Goal: Find specific page/section: Find specific page/section

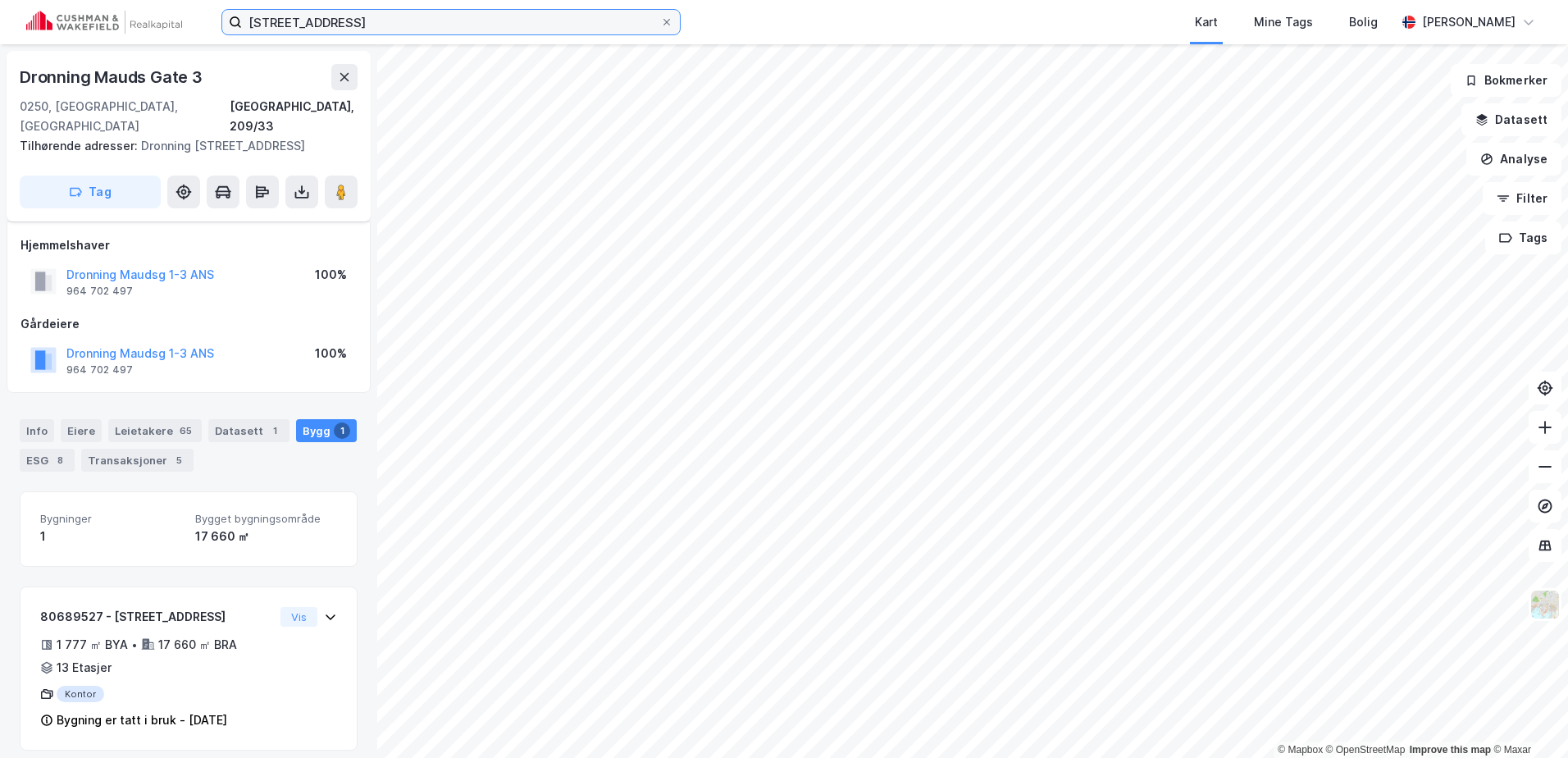
click at [399, 28] on input "[STREET_ADDRESS]" at bounding box center [451, 22] width 419 height 25
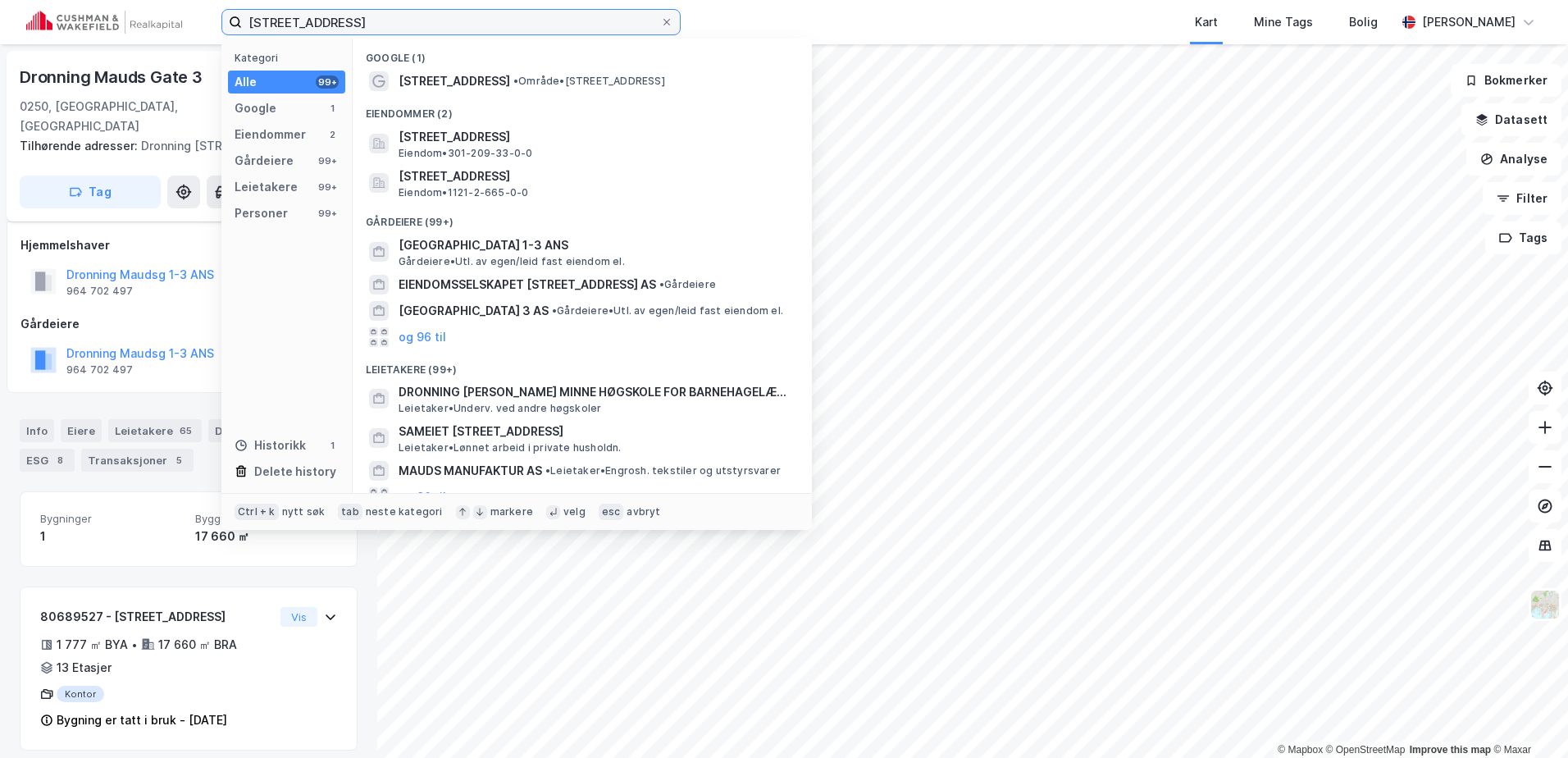
drag, startPoint x: 403, startPoint y: 24, endPoint x: 204, endPoint y: 7, distance: 199.7
click at [204, 7] on div "Dronning Mauds gate 3 Kategori Alle 99+ Google 1 Eiendommer 2 Gårdeiere 99+ Lei…" at bounding box center [784, 22] width 1568 height 44
paste input "[DEMOGRAPHIC_DATA] [STREET_ADDRESS]"
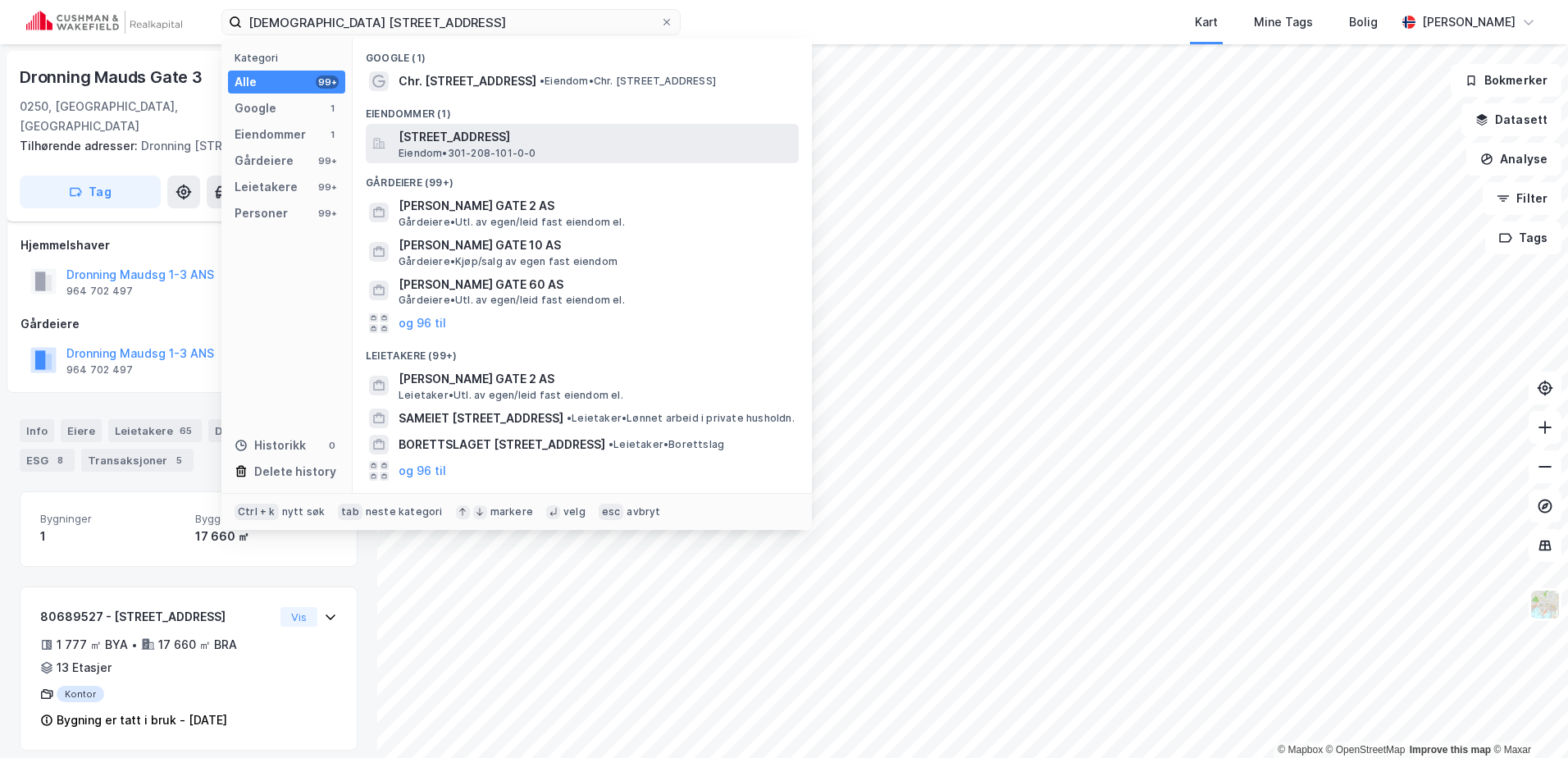
click at [473, 135] on span "[STREET_ADDRESS]" at bounding box center [595, 137] width 394 height 20
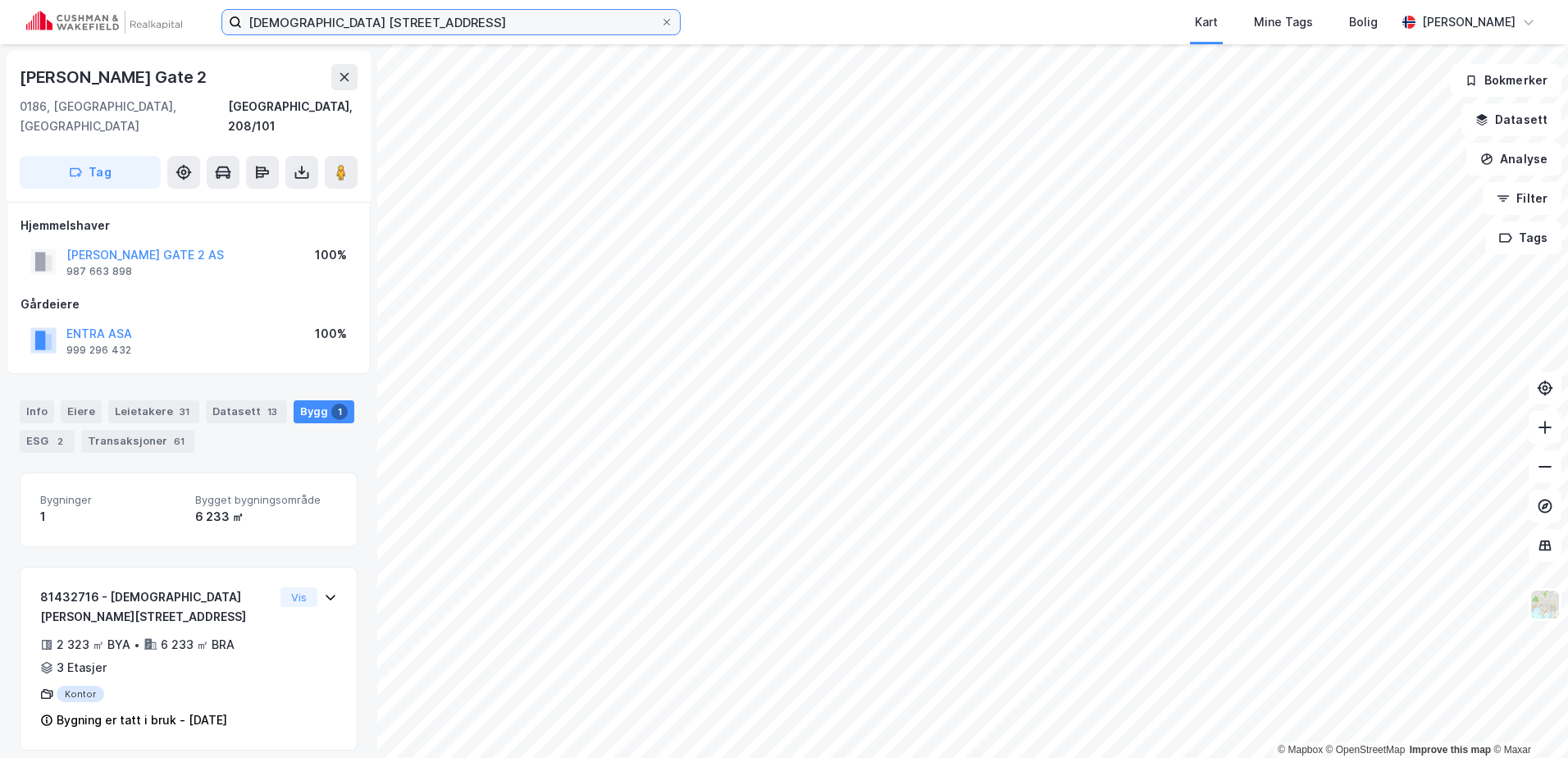
click at [386, 22] on input "[DEMOGRAPHIC_DATA] [STREET_ADDRESS]" at bounding box center [451, 22] width 419 height 25
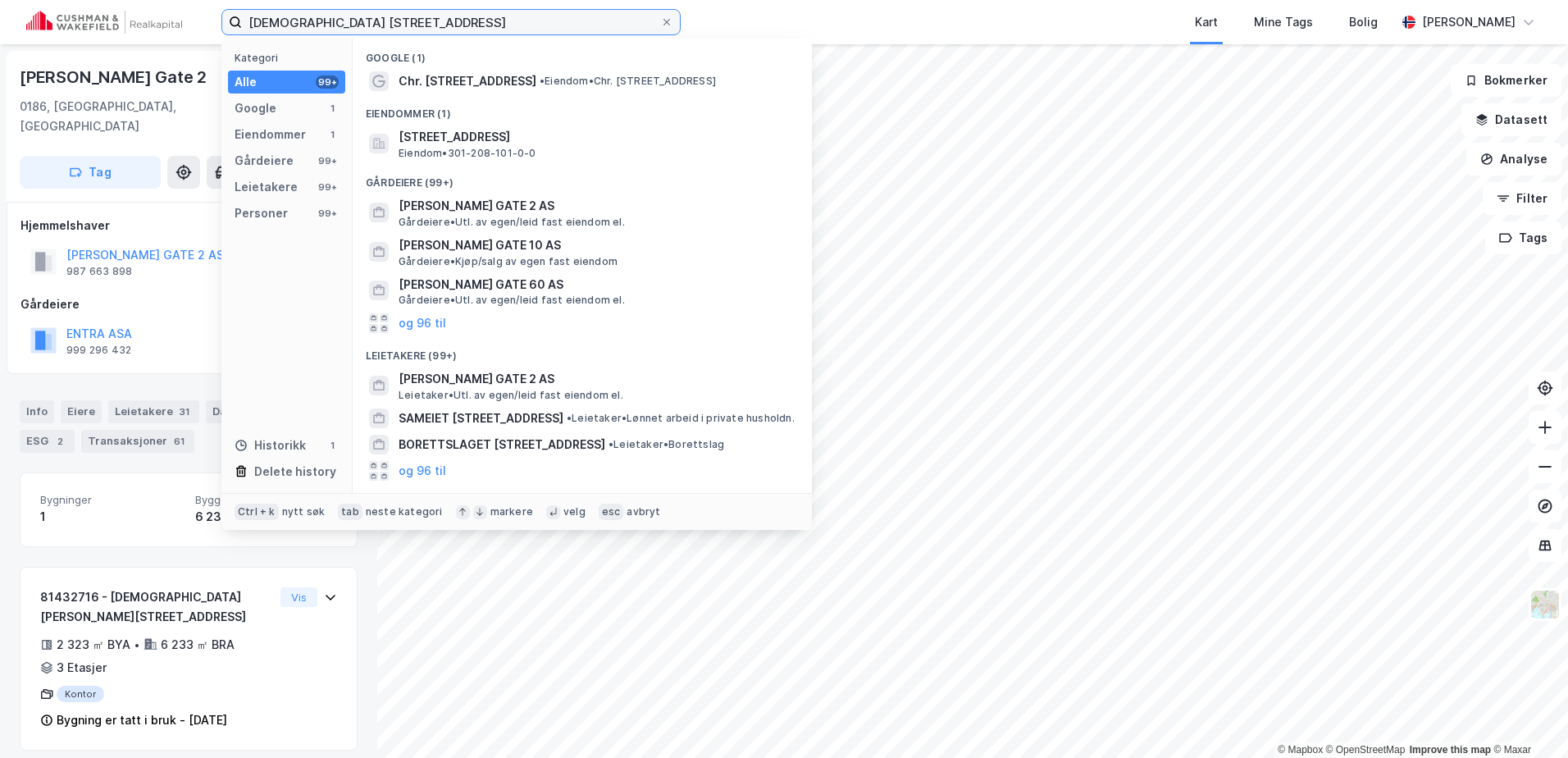
drag, startPoint x: 386, startPoint y: 22, endPoint x: 192, endPoint y: 6, distance: 194.7
click at [192, 6] on div "[PERSON_NAME] gate 2 Kategori Alle 99+ Google 1 Eiendommer 1 Gårdeiere 99+ Leie…" at bounding box center [784, 22] width 1568 height 44
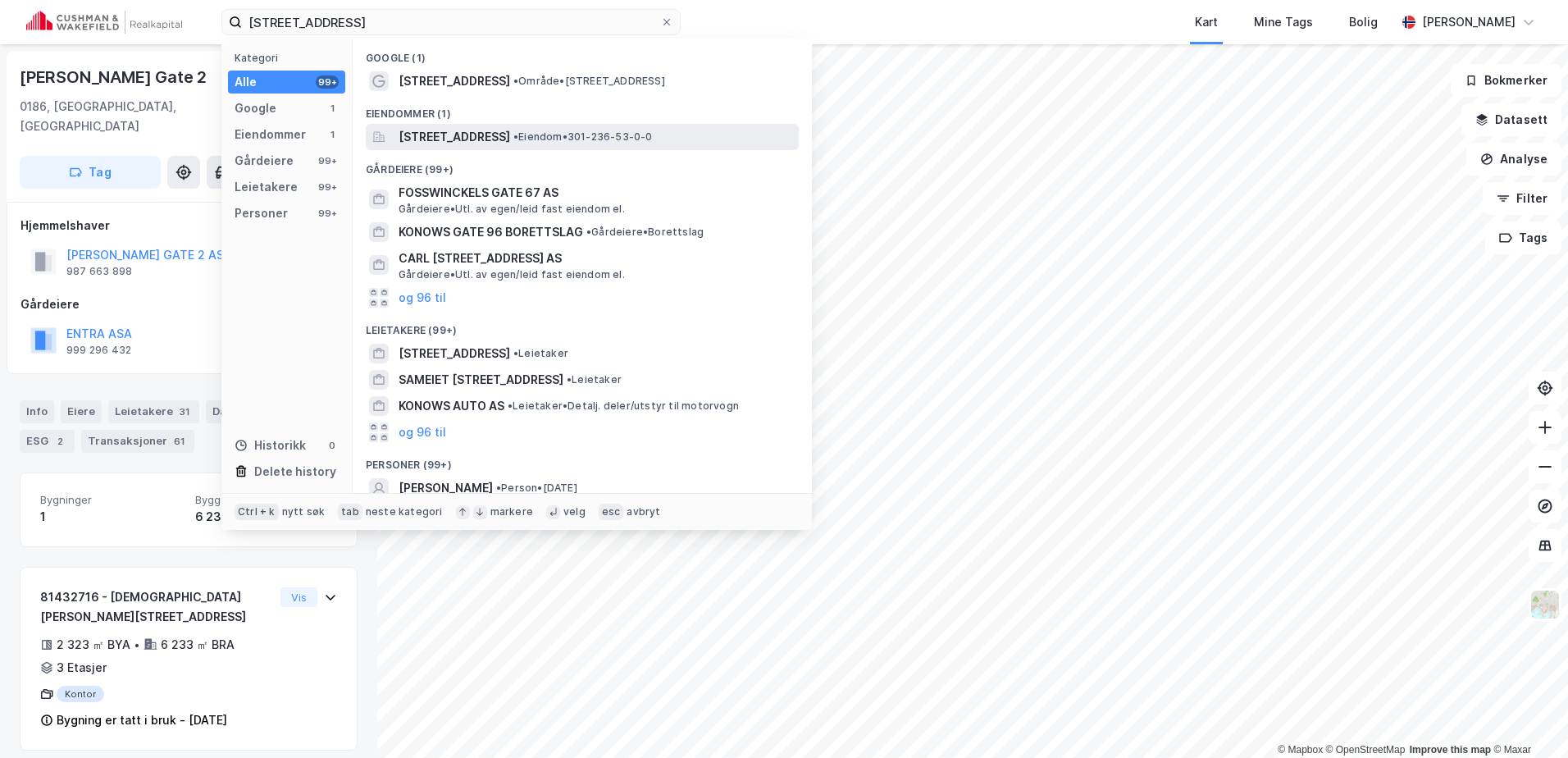
click at [498, 127] on span "[STREET_ADDRESS]" at bounding box center [454, 137] width 111 height 20
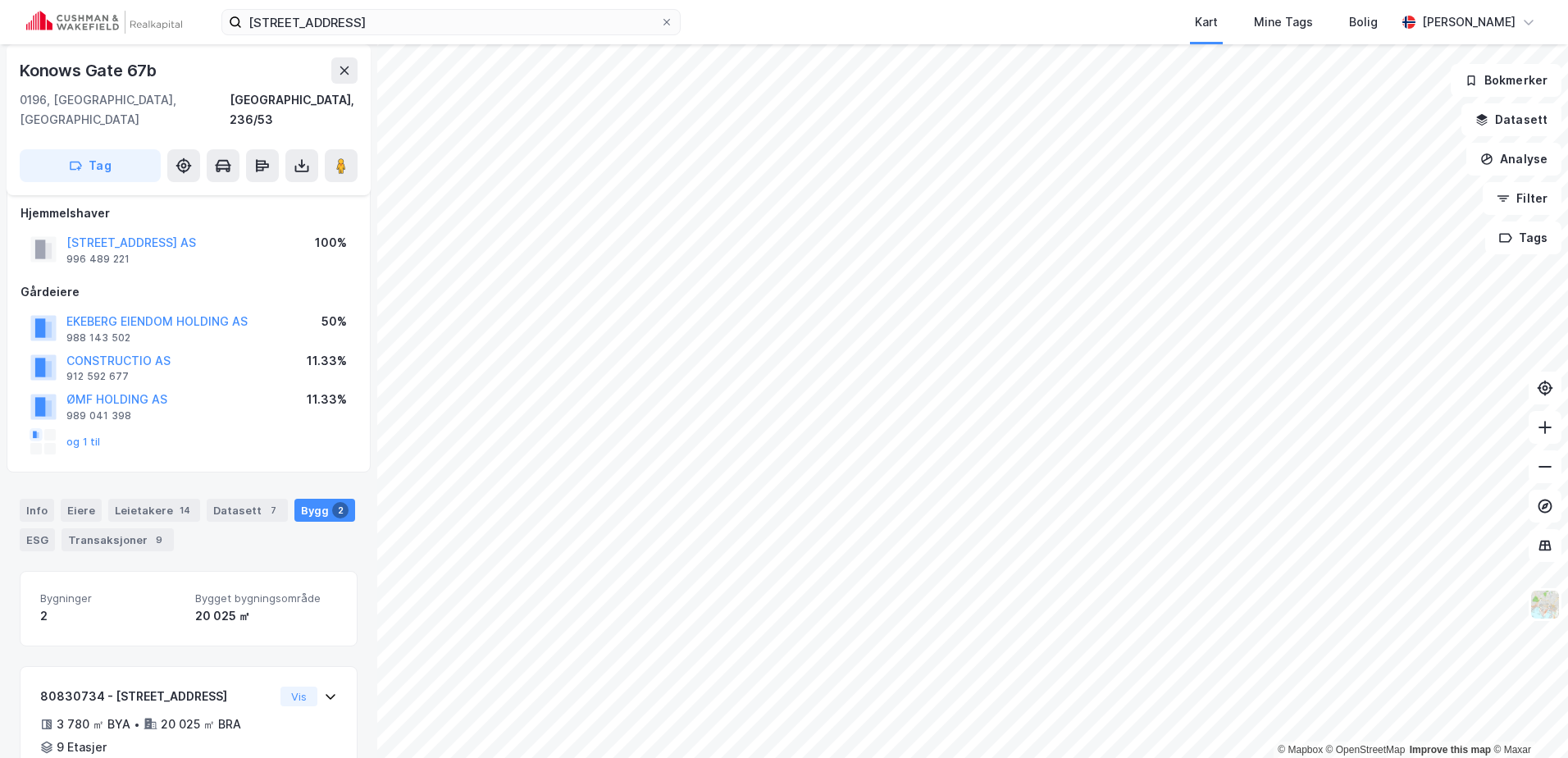
scroll to position [94, 0]
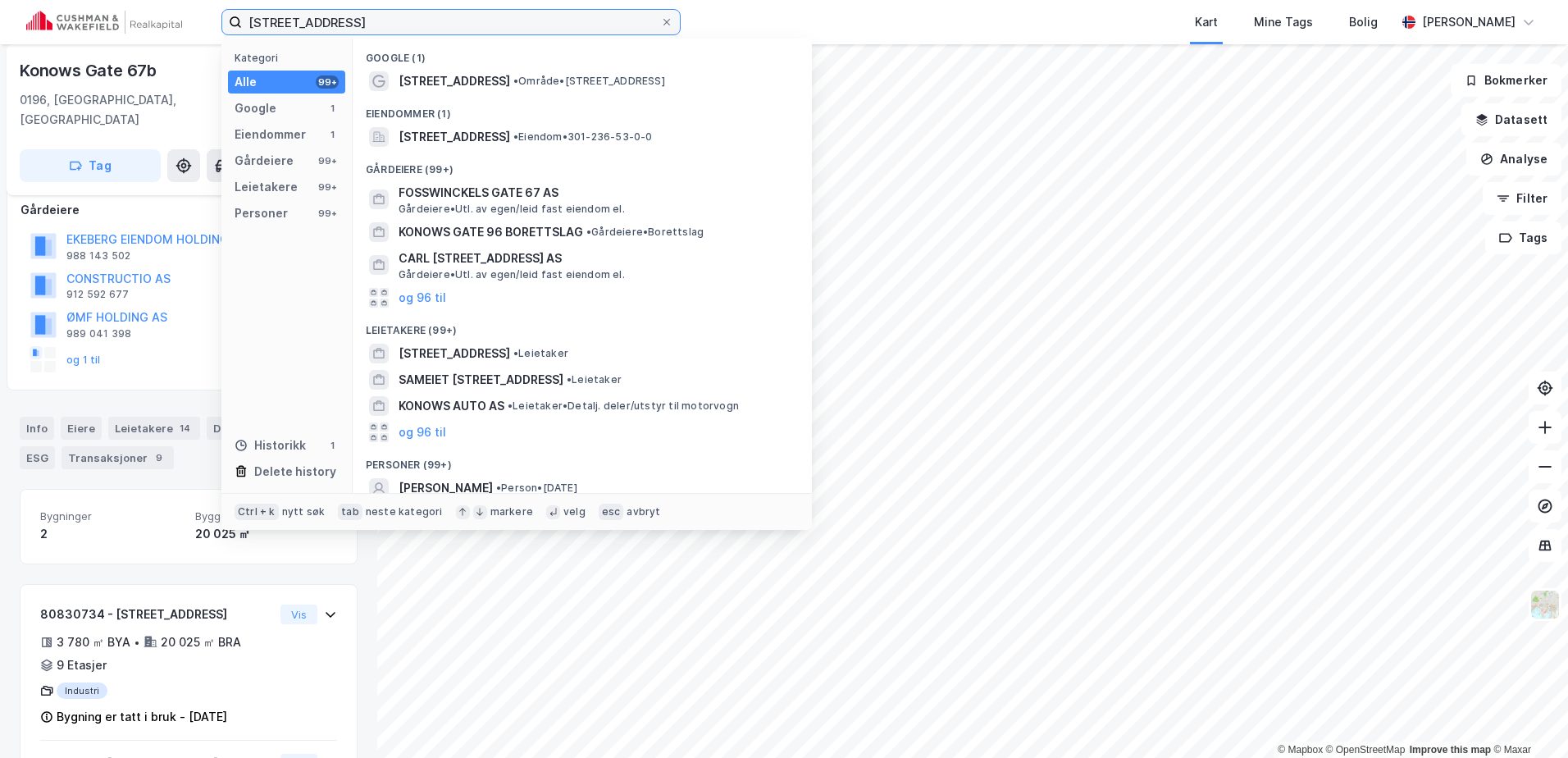
drag, startPoint x: 440, startPoint y: 24, endPoint x: 166, endPoint y: 26, distance: 274.0
click at [166, 26] on div "[STREET_ADDRESS] Kategori Alle 99+ Google 1 Eiendommer 1 Gårdeiere 99+ Leietake…" at bounding box center [784, 22] width 1568 height 44
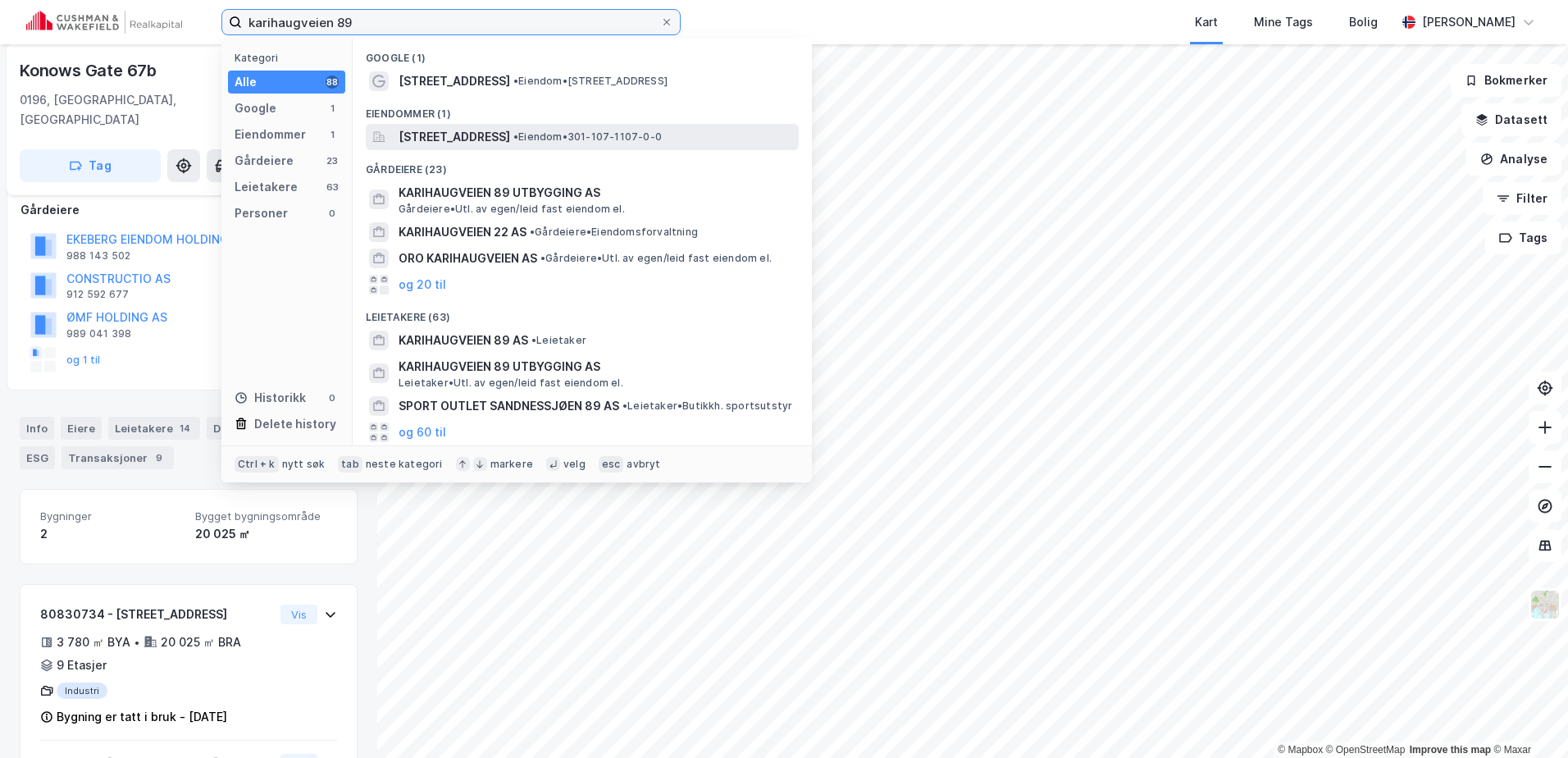
type input "karihaugveien 89"
click at [503, 134] on span "[STREET_ADDRESS]" at bounding box center [454, 137] width 111 height 20
